Goal: Information Seeking & Learning: Learn about a topic

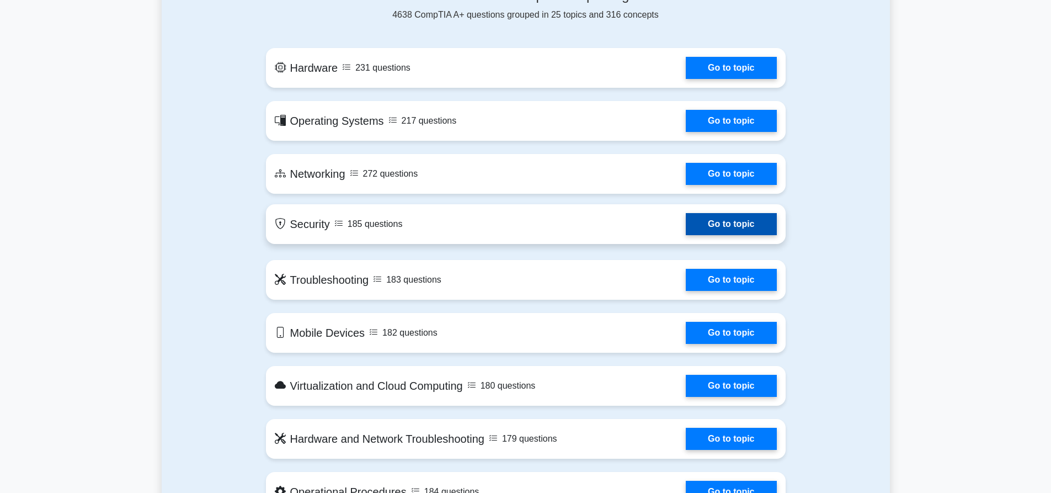
scroll to position [619, 0]
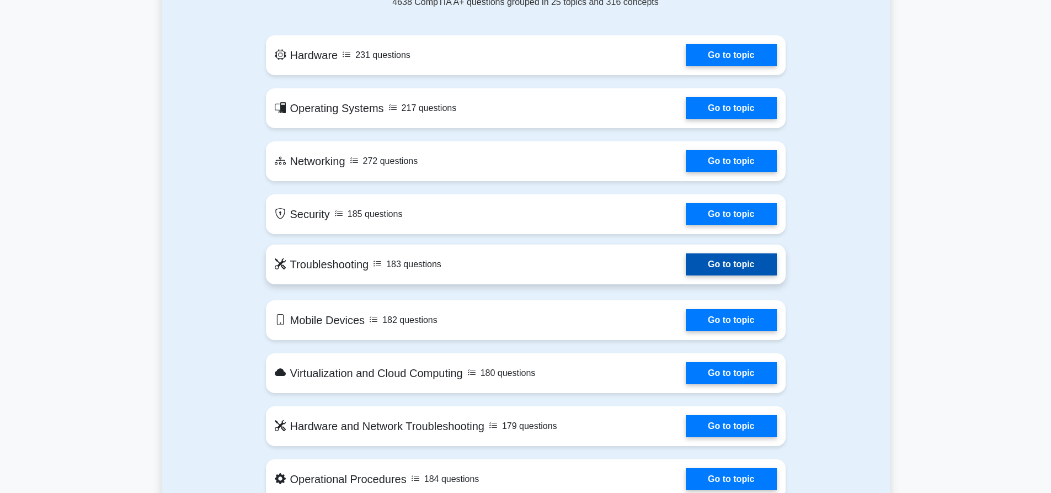
click at [714, 262] on link "Go to topic" at bounding box center [731, 264] width 91 height 22
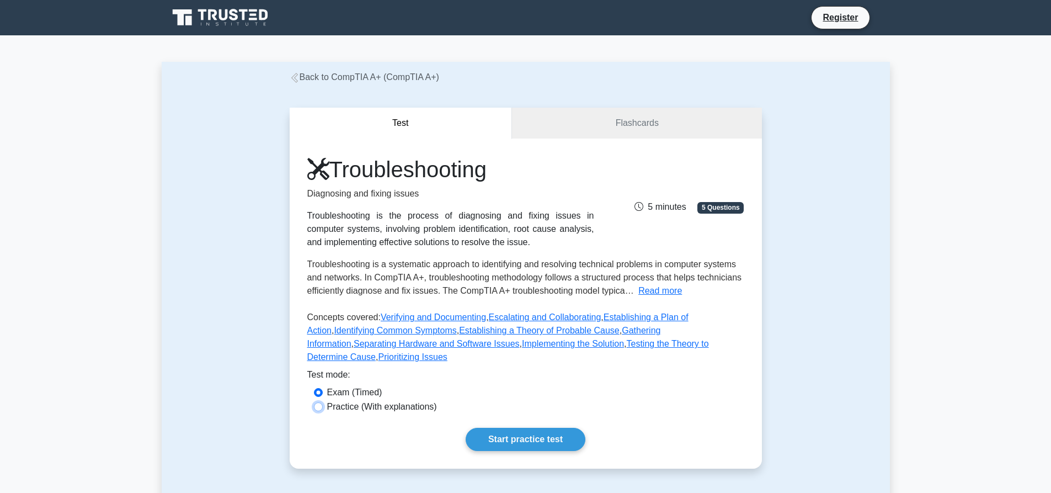
click at [322, 402] on input "Practice (With explanations)" at bounding box center [318, 406] width 9 height 9
radio input "true"
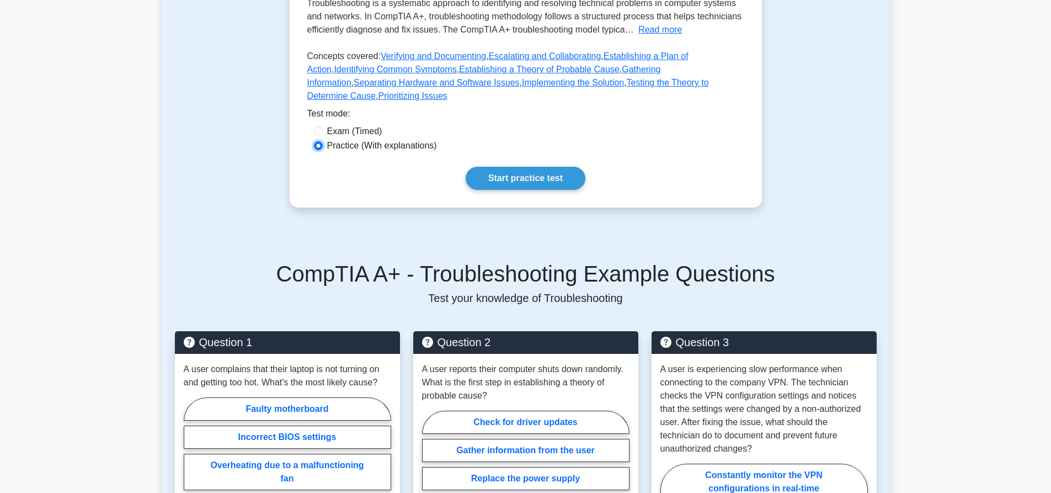
scroll to position [263, 0]
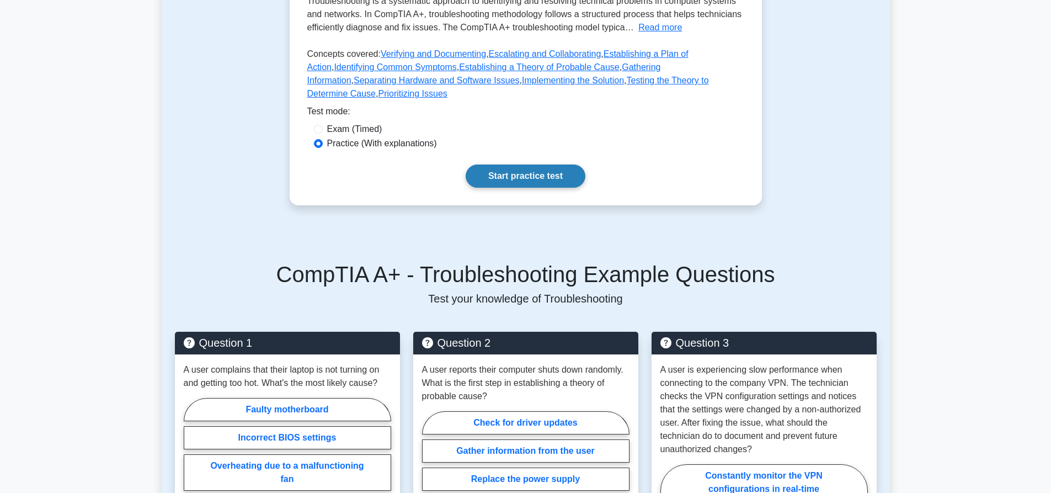
click at [557, 164] on link "Start practice test" at bounding box center [526, 175] width 120 height 23
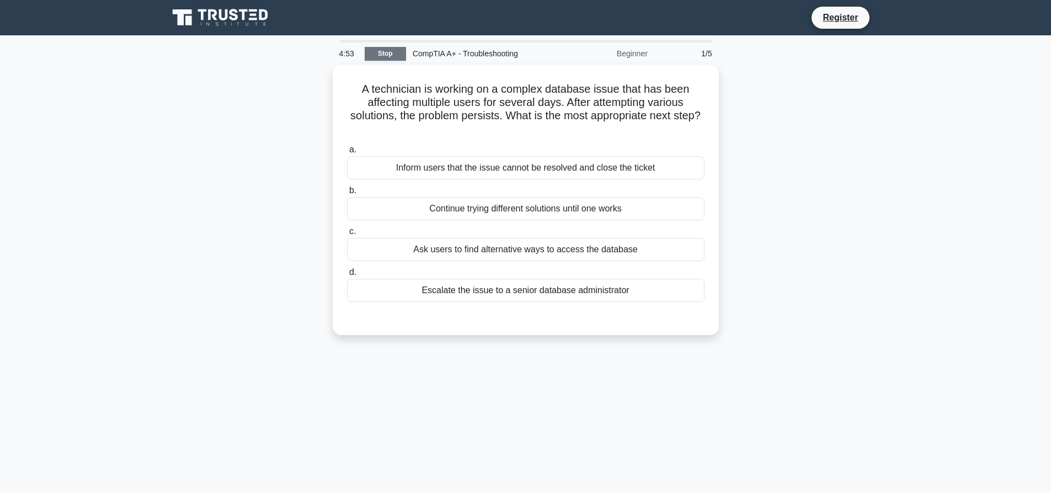
click at [402, 55] on link "Stop" at bounding box center [385, 54] width 41 height 14
